Goal: Information Seeking & Learning: Learn about a topic

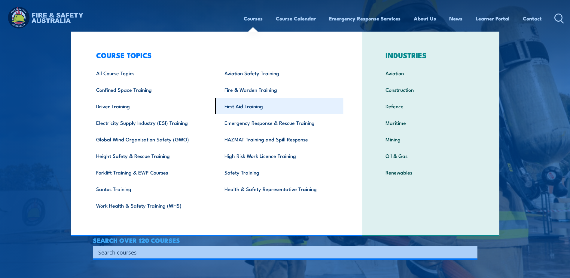
click at [255, 104] on link "First Aid Training" at bounding box center [279, 106] width 128 height 17
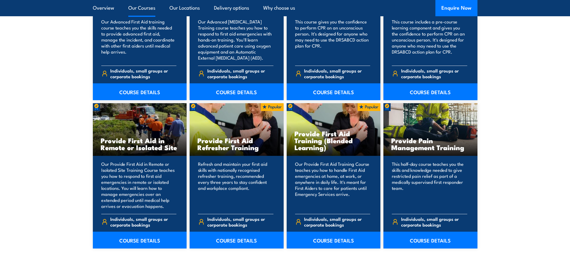
scroll to position [871, 0]
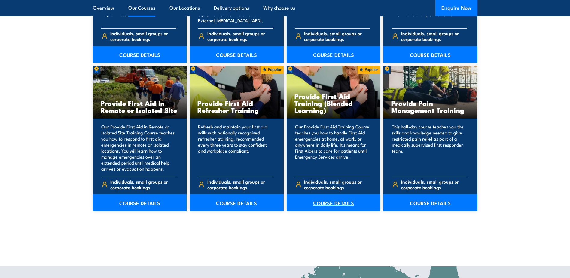
click at [343, 204] on link "COURSE DETAILS" at bounding box center [334, 202] width 94 height 17
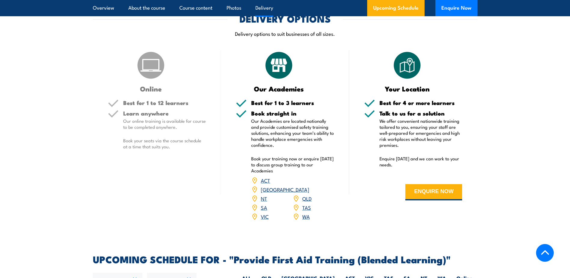
scroll to position [931, 0]
click at [424, 200] on button "ENQUIRE NOW" at bounding box center [433, 192] width 57 height 16
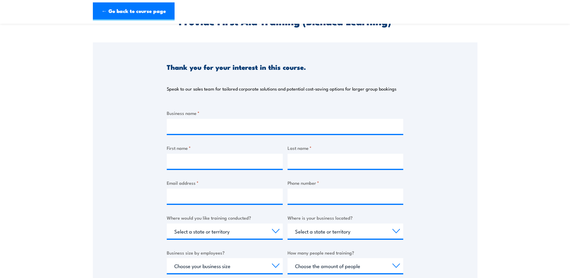
scroll to position [120, 0]
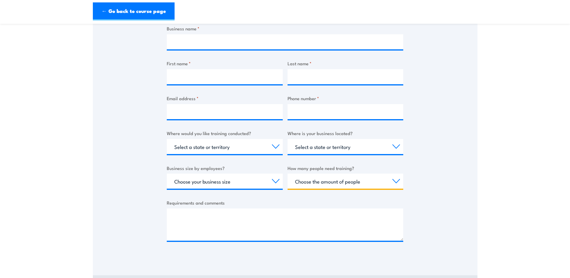
click at [364, 185] on select "Choose the amount of people 1 to 4 5 to 19 20+" at bounding box center [346, 180] width 116 height 15
click at [482, 140] on section "Provide First Aid Training (Blended Learning) Thank you for your interest in th…" at bounding box center [285, 105] width 570 height 391
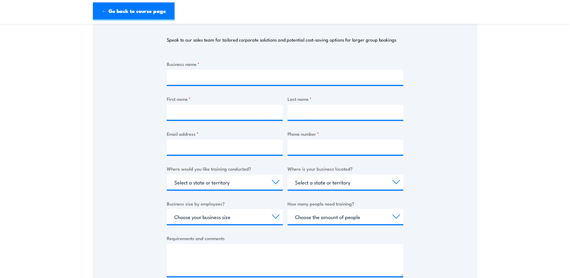
scroll to position [0, 0]
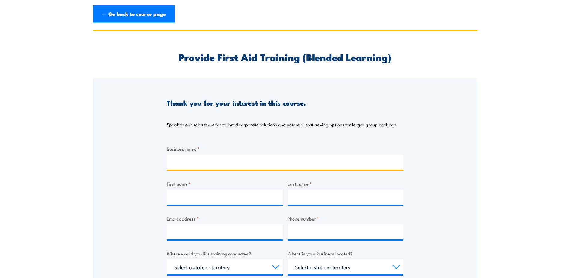
click at [242, 164] on input "Business name *" at bounding box center [285, 161] width 236 height 15
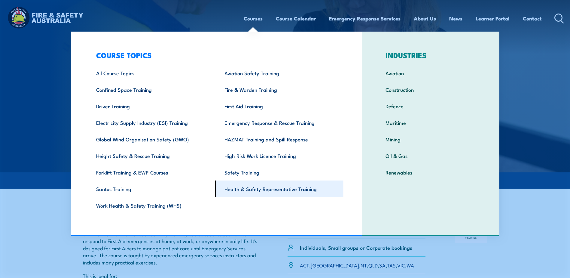
click at [249, 187] on link "Health & Safety Representative Training" at bounding box center [279, 188] width 128 height 17
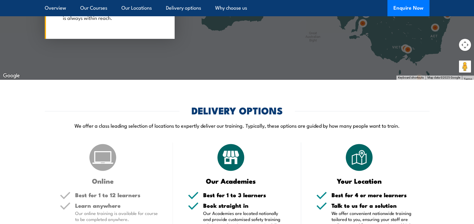
scroll to position [1322, 0]
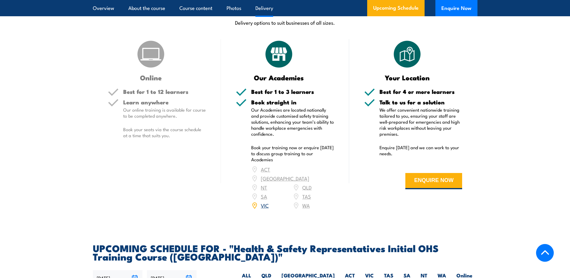
scroll to position [751, 0]
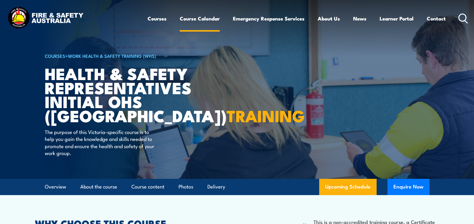
scroll to position [17, 0]
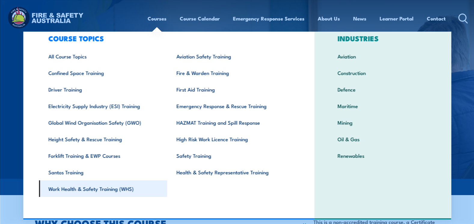
click at [78, 157] on link "Work Health & Safety Training (WHS)" at bounding box center [103, 188] width 128 height 17
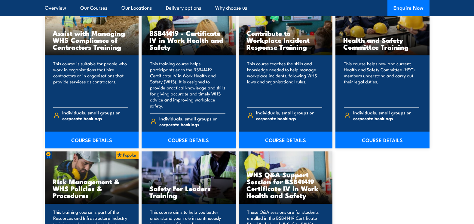
scroll to position [511, 0]
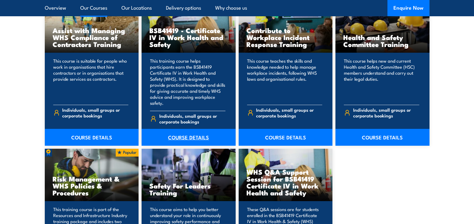
click at [200, 129] on link "COURSE DETAILS" at bounding box center [189, 137] width 94 height 17
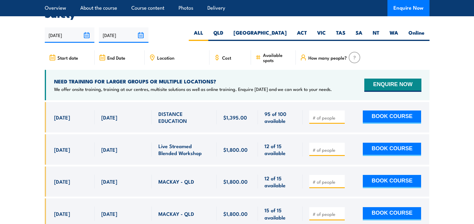
scroll to position [1833, 0]
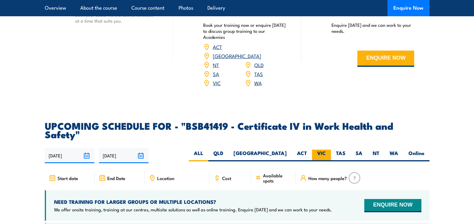
click at [322, 149] on label "VIC" at bounding box center [321, 155] width 19 height 12
click at [326, 149] on input "VIC" at bounding box center [328, 151] width 4 height 4
radio input "true"
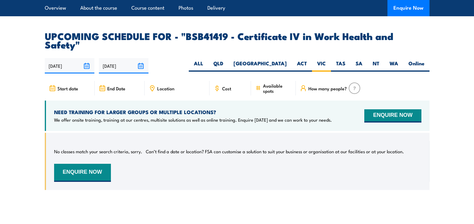
scroll to position [1931, 0]
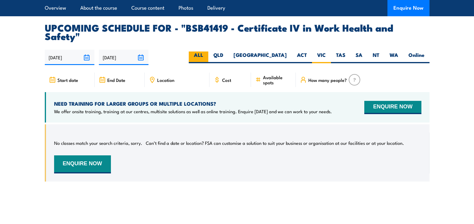
click at [208, 51] on label "ALL" at bounding box center [199, 57] width 20 height 12
click at [207, 51] on input "ALL" at bounding box center [205, 53] width 4 height 4
radio input "true"
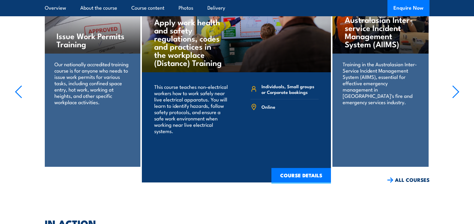
scroll to position [2141, 0]
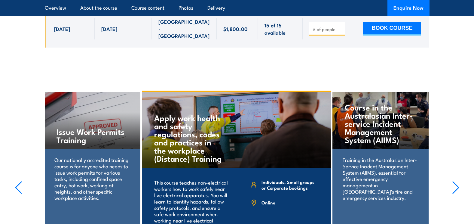
drag, startPoint x: 227, startPoint y: 127, endPoint x: 23, endPoint y: 80, distance: 209.0
click at [23, 90] on section "Course in the Australasian Inter-service Incident Management System (AIIMS) Tra…" at bounding box center [237, 184] width 474 height 188
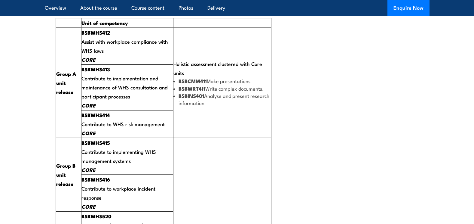
scroll to position [0, 0]
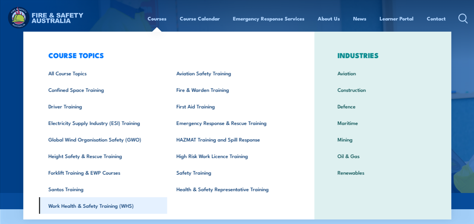
click at [120, 210] on link "Work Health & Safety Training (WHS)" at bounding box center [103, 205] width 128 height 17
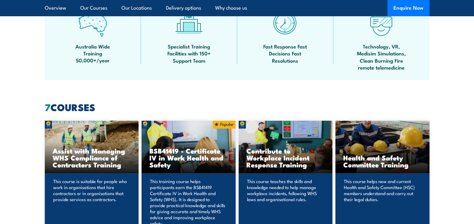
scroll to position [481, 0]
